Goal: Find specific page/section: Find specific page/section

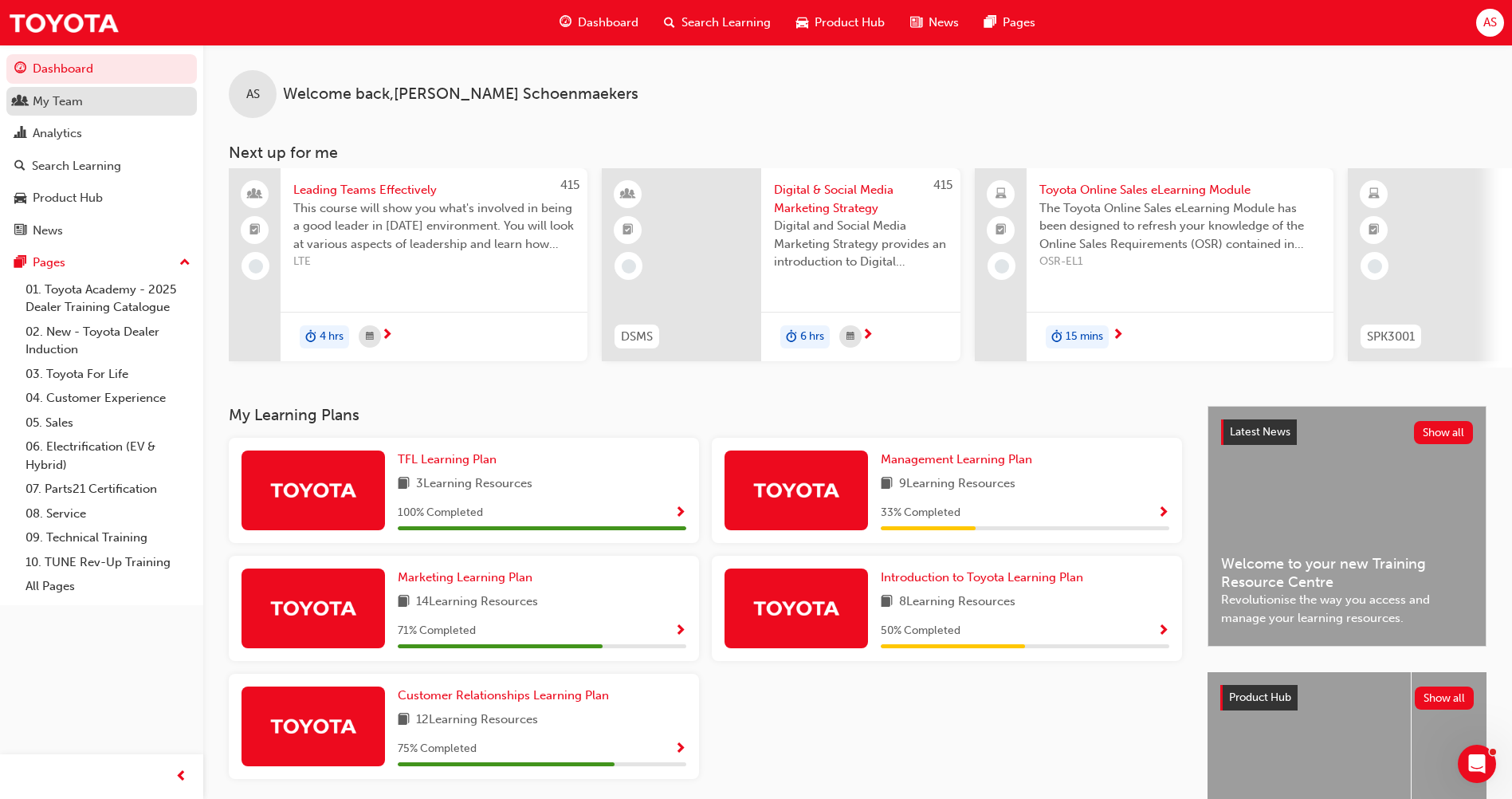
click at [65, 106] on div "My Team" at bounding box center [58, 102] width 50 height 18
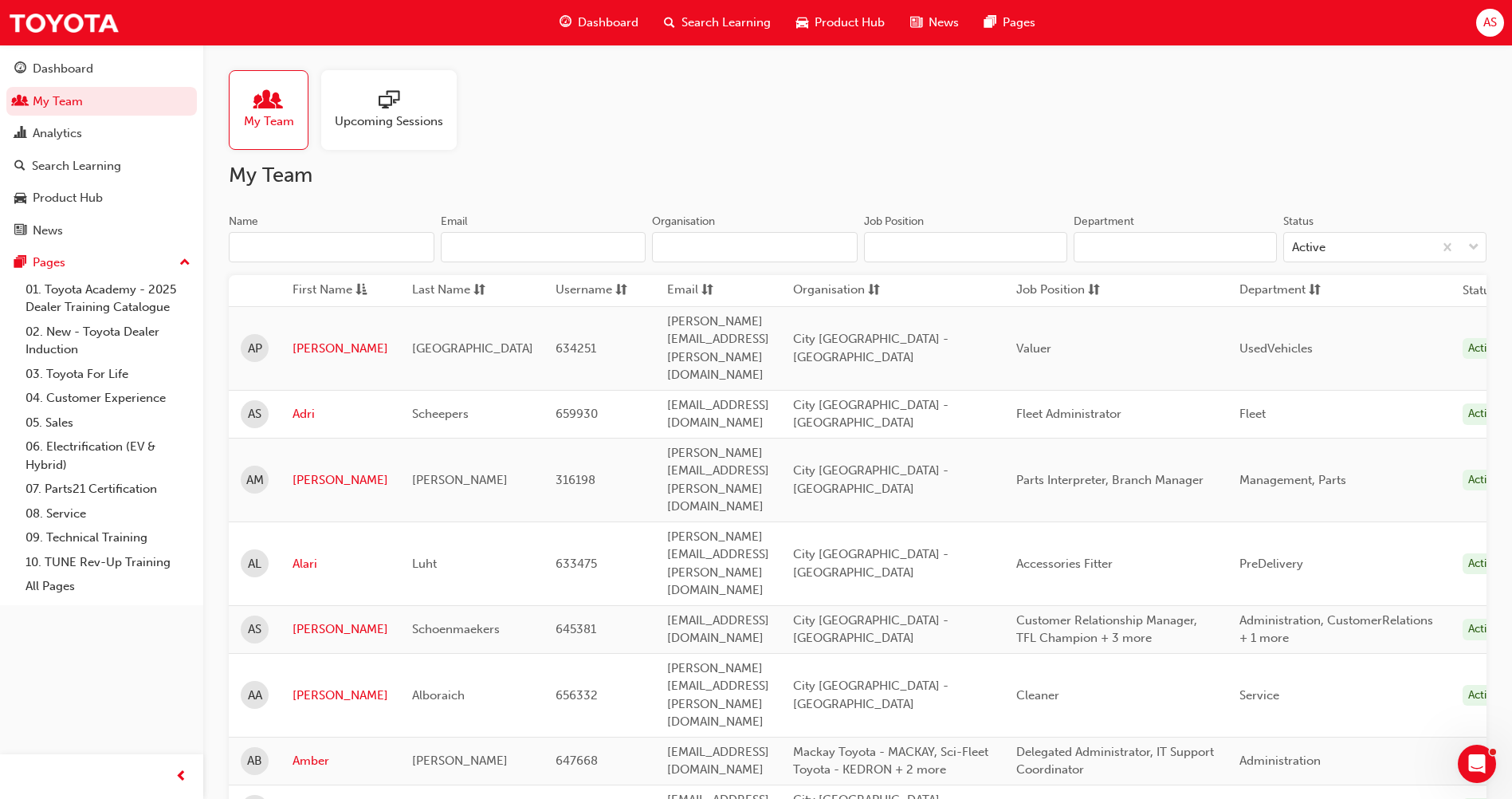
click at [284, 248] on input "Name" at bounding box center [331, 246] width 206 height 30
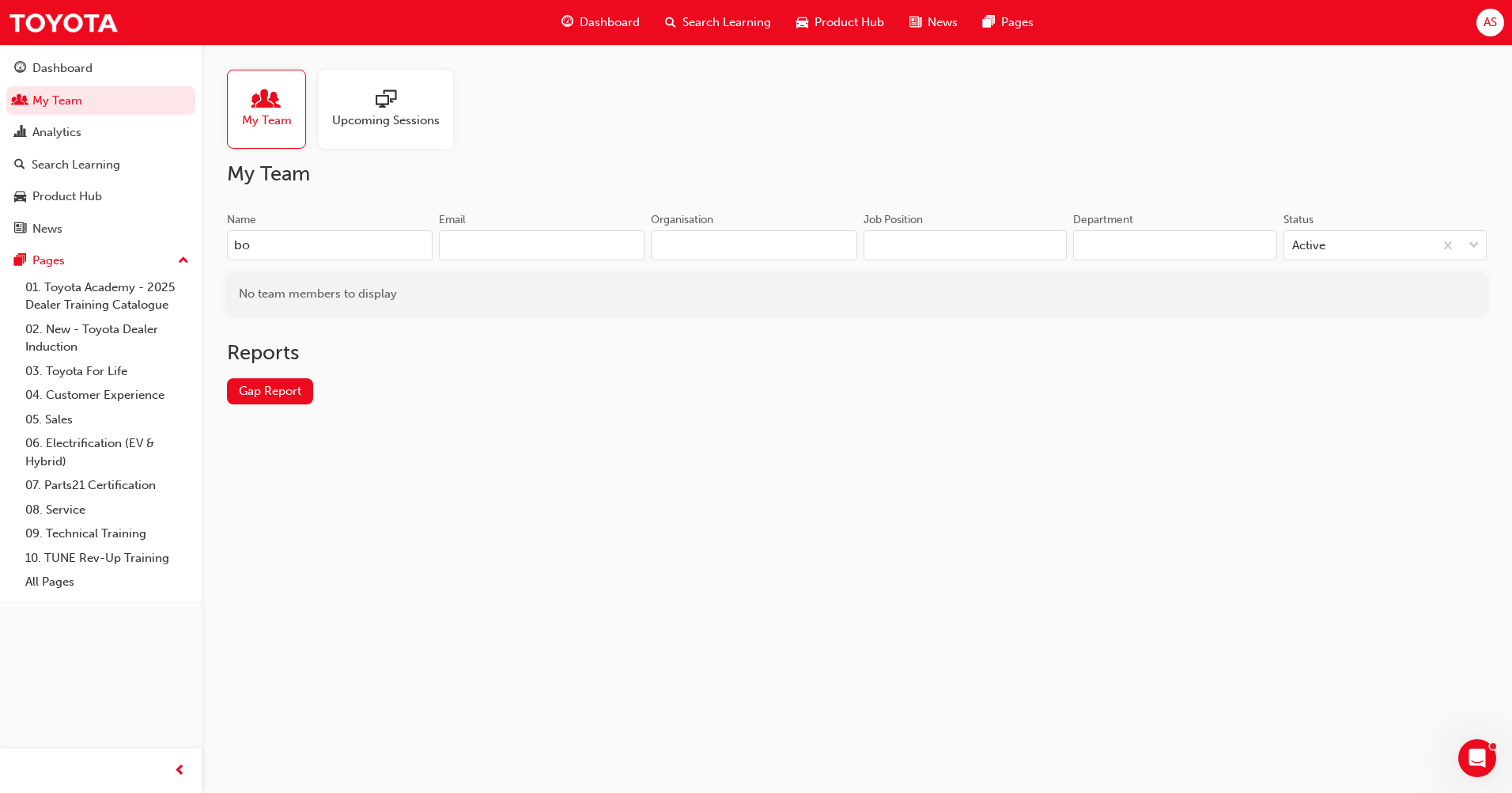
type input "b"
type input "j"
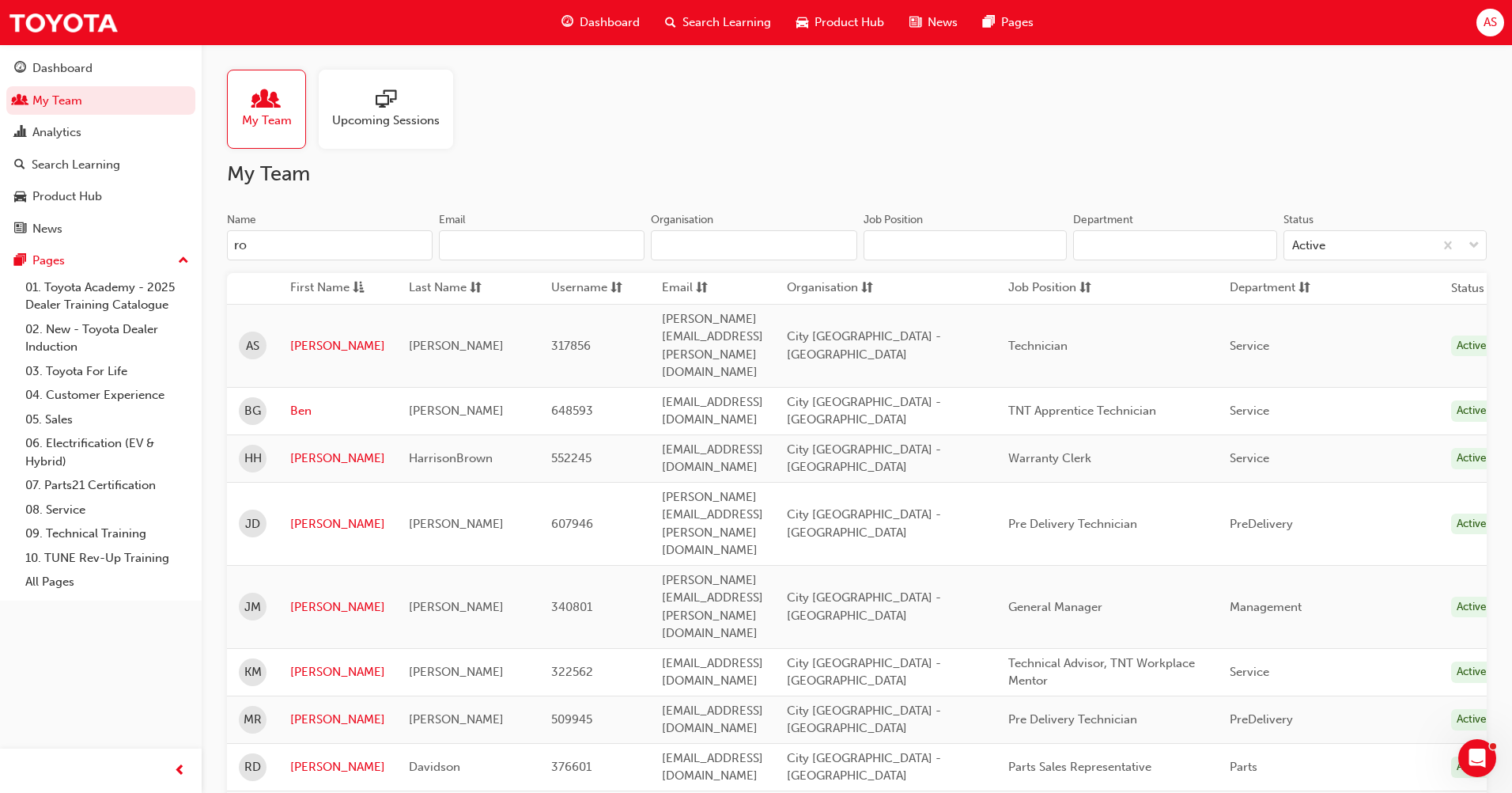
type input "r"
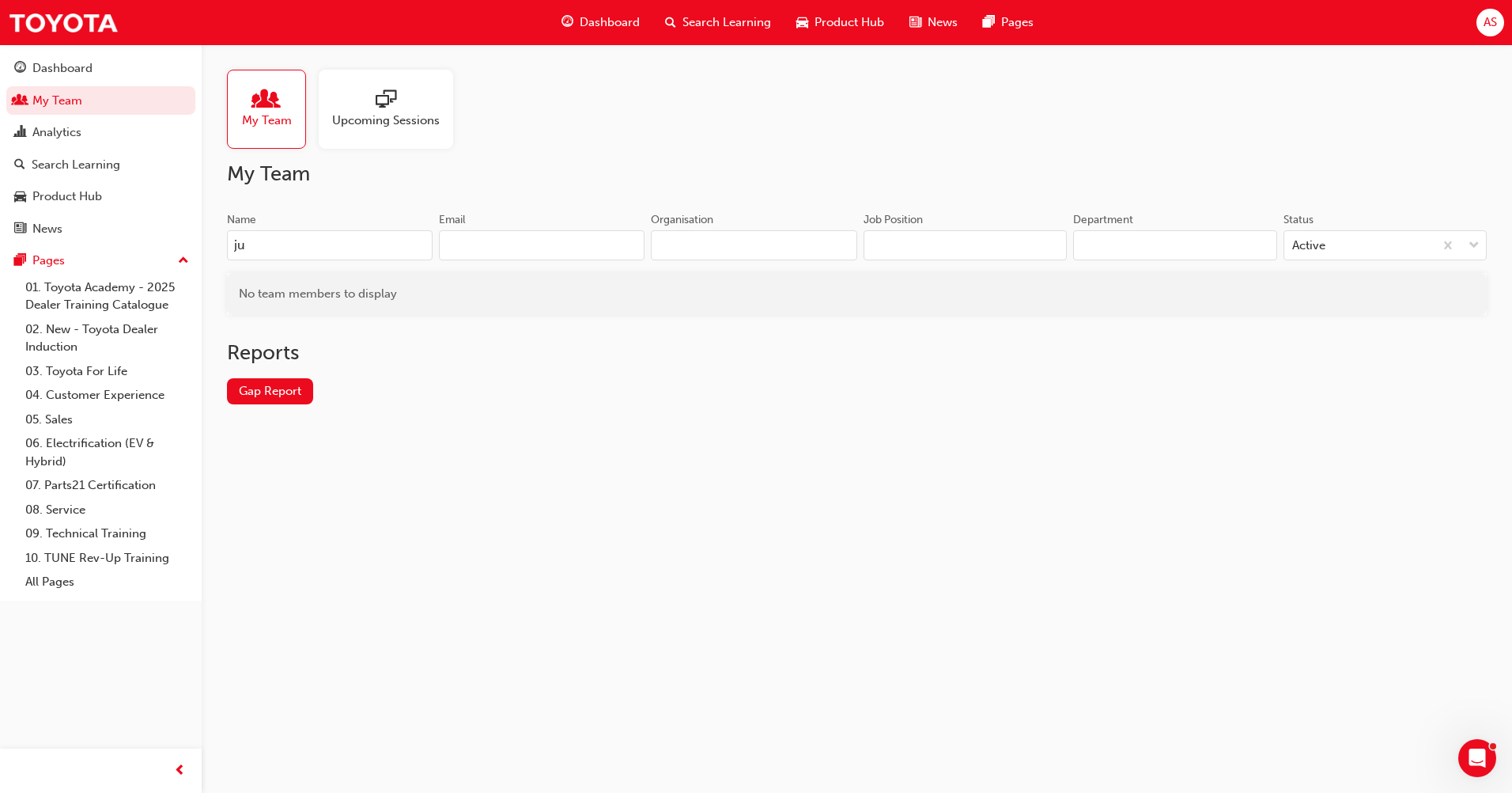
type input "j"
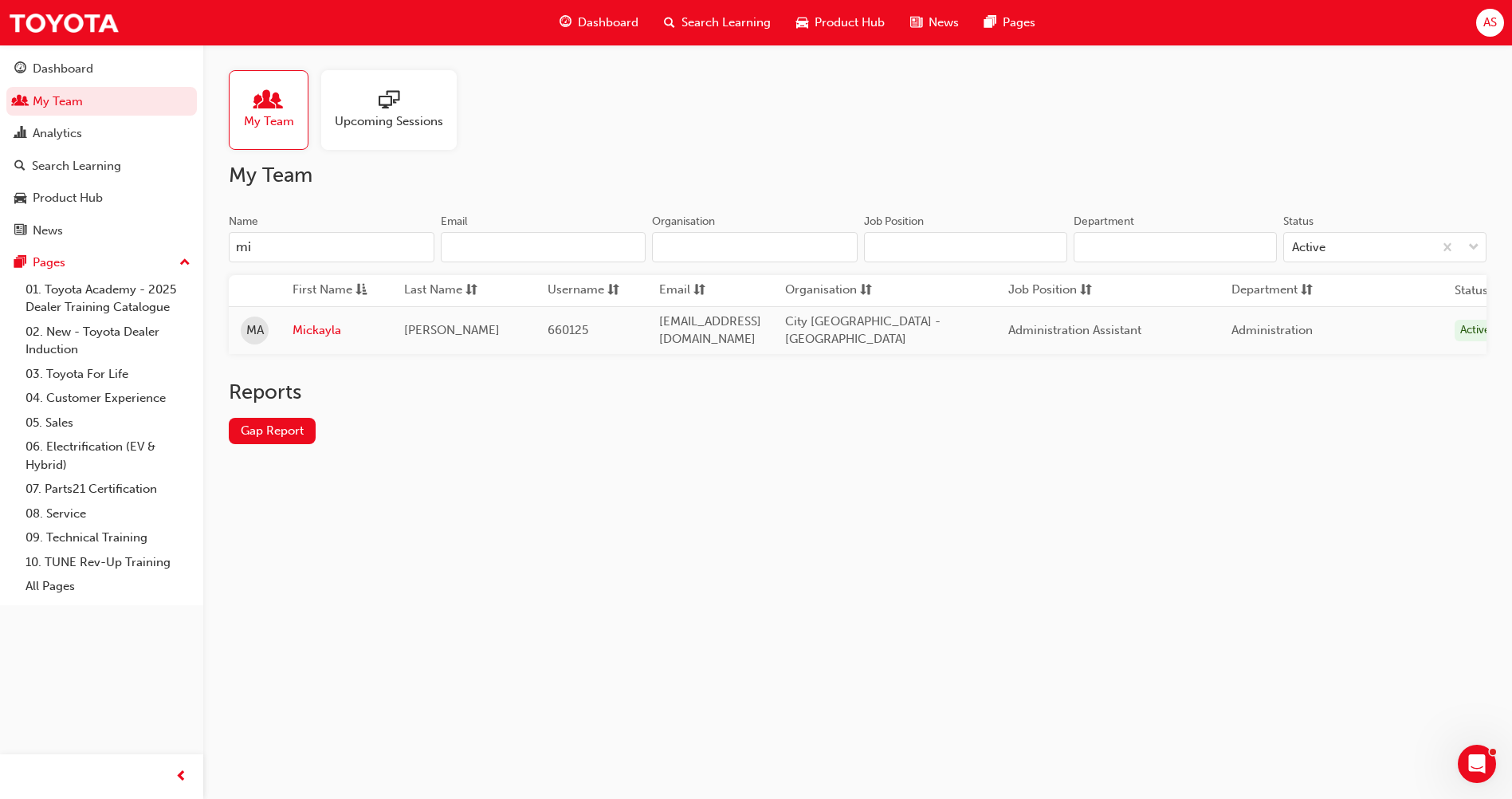
type input "m"
